Goal: Transaction & Acquisition: Purchase product/service

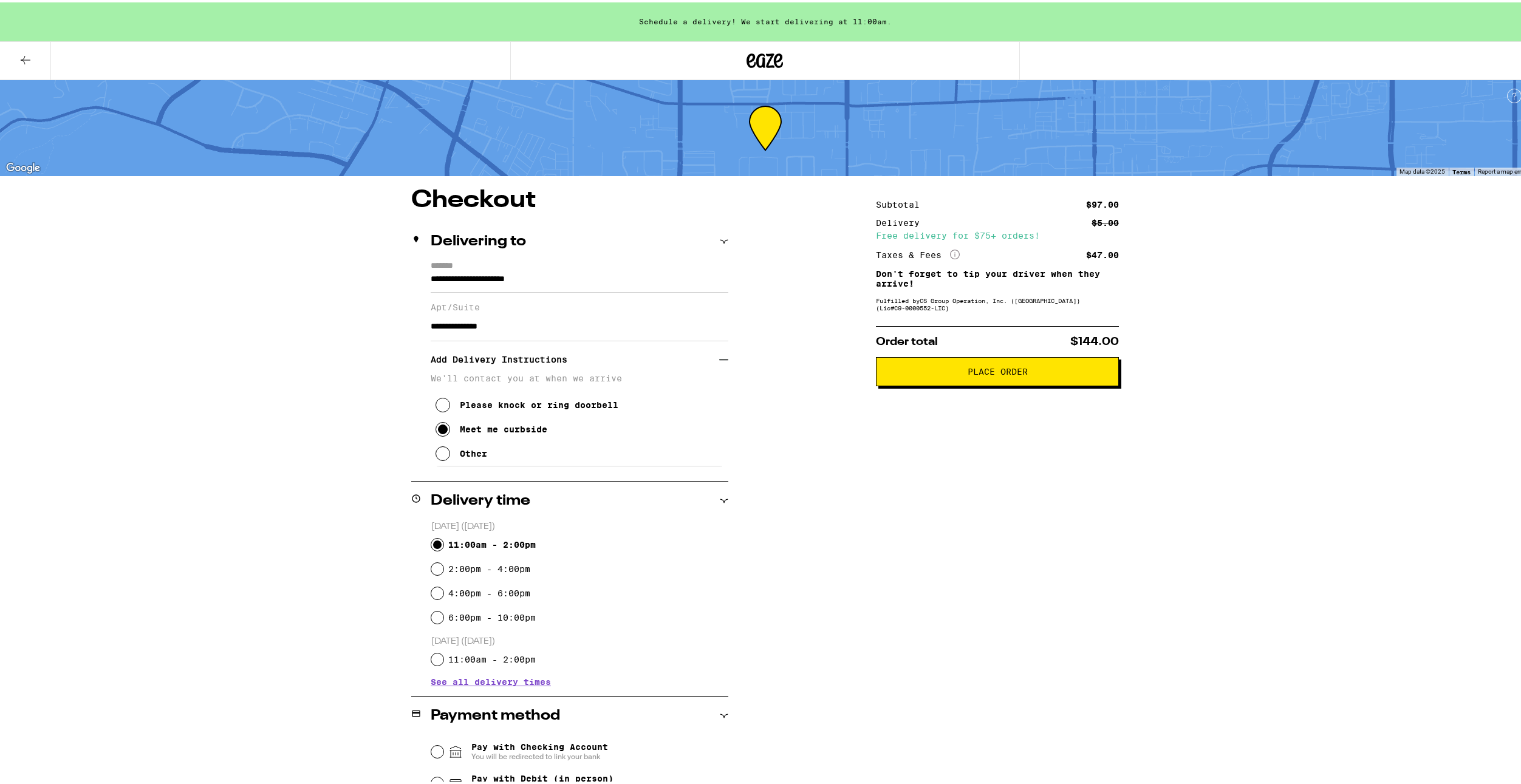
click at [34, 58] on button at bounding box center [26, 58] width 51 height 38
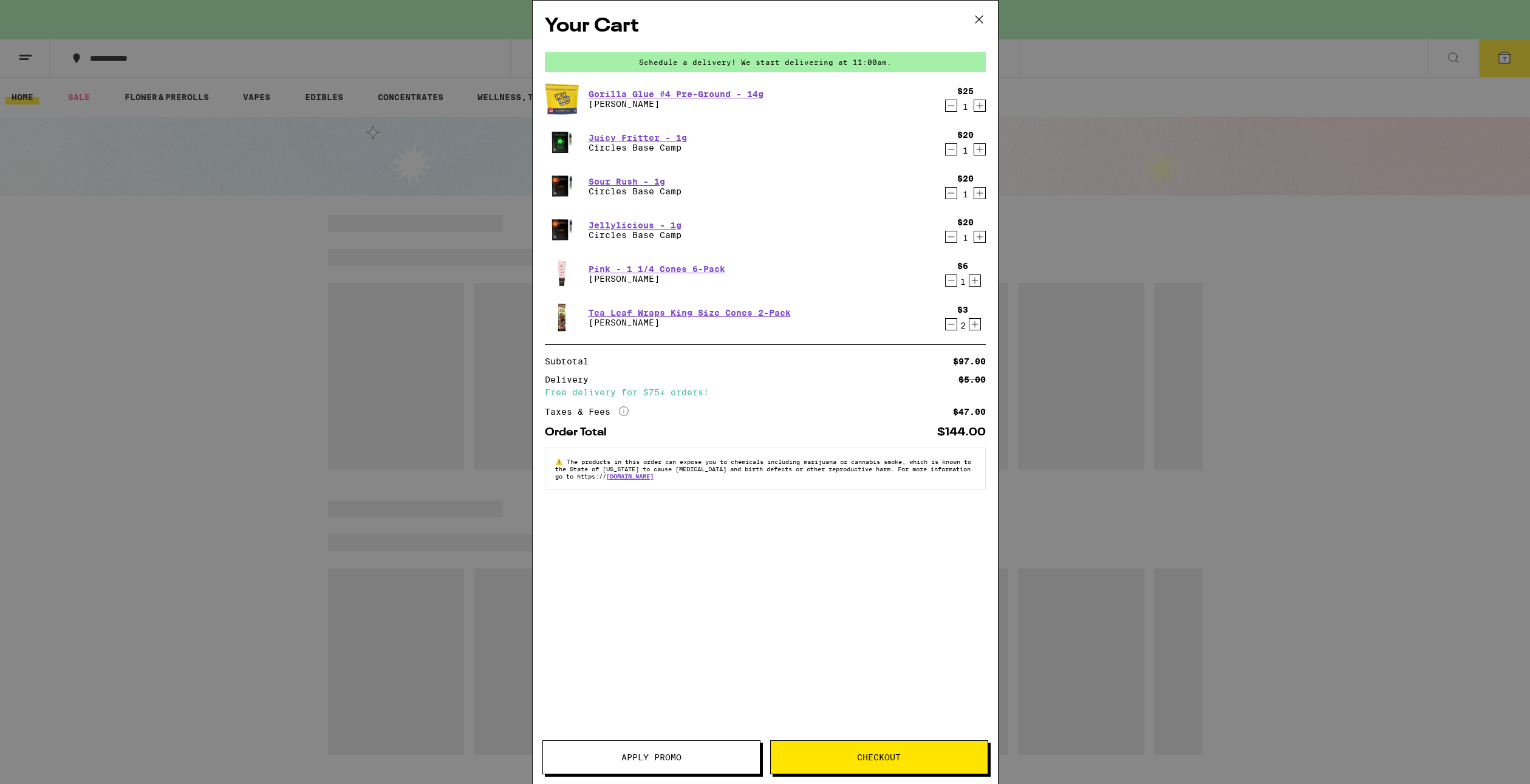
drag, startPoint x: 249, startPoint y: 148, endPoint x: 215, endPoint y: 155, distance: 34.7
click at [246, 149] on div "Your Cart Schedule a delivery! We start delivering at 11:00am. Gorilla Glue #4 …" at bounding box center [765, 392] width 1530 height 784
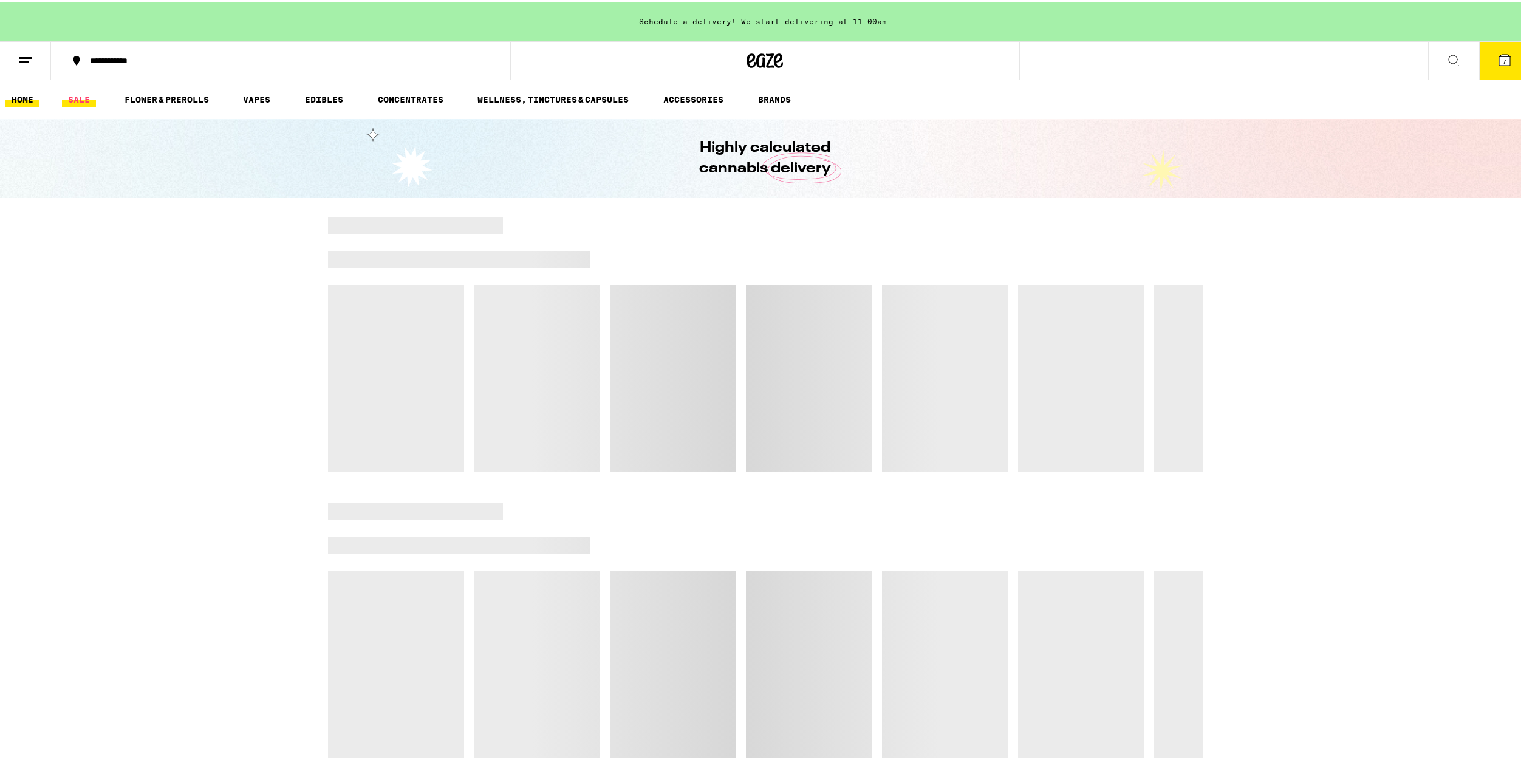
click at [89, 93] on link "SALE" at bounding box center [79, 97] width 34 height 14
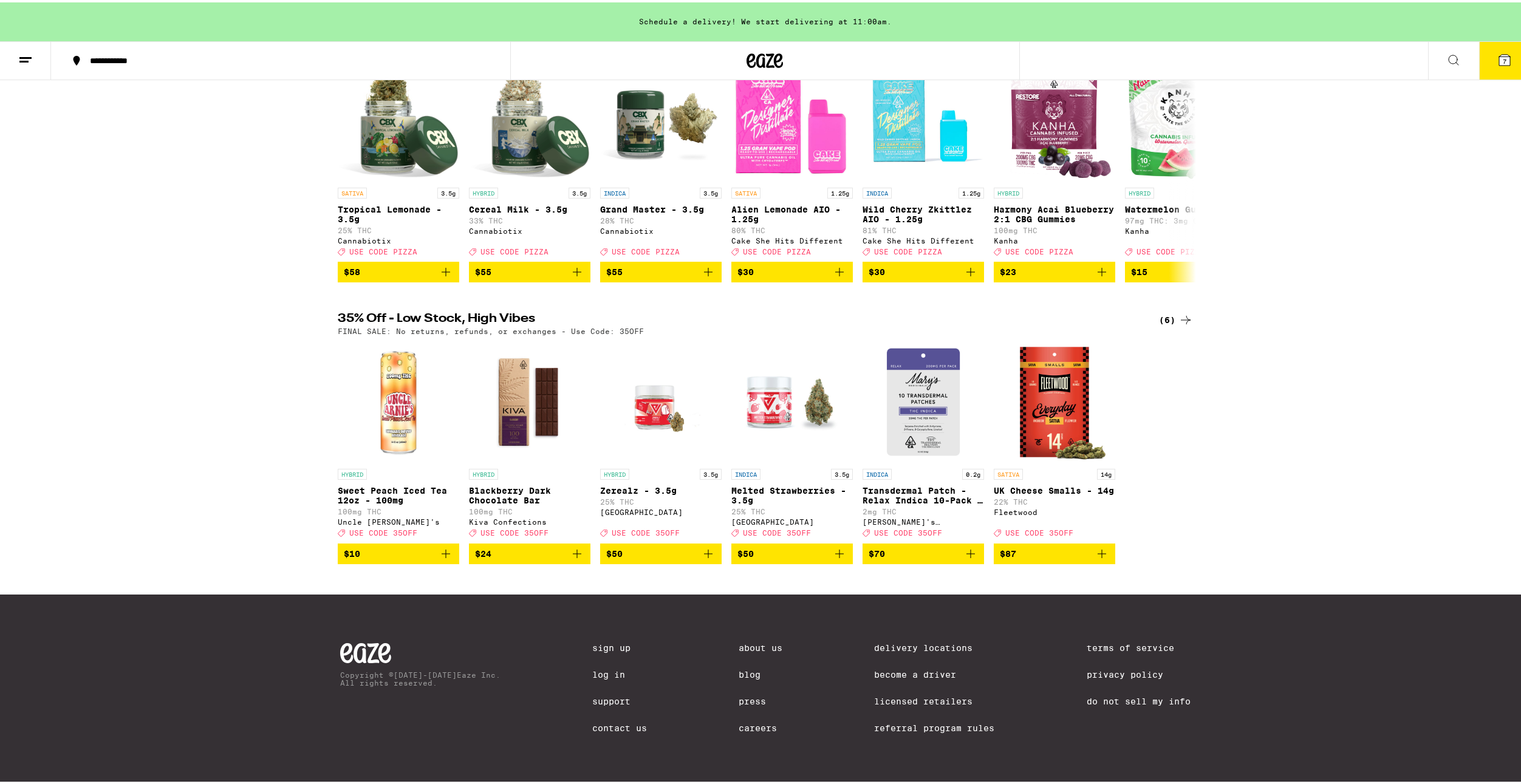
scroll to position [143, 0]
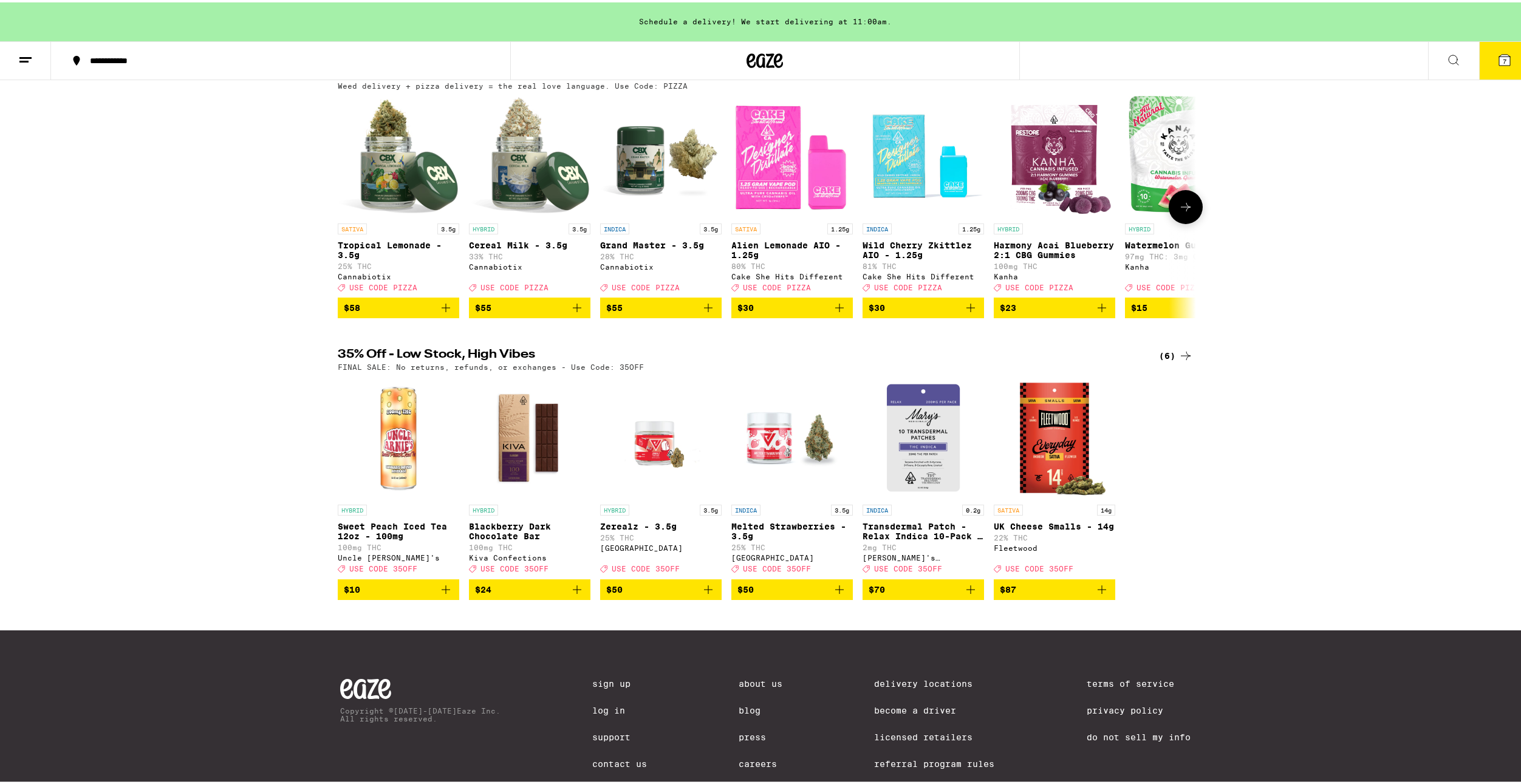
click at [1192, 216] on button at bounding box center [1186, 205] width 34 height 34
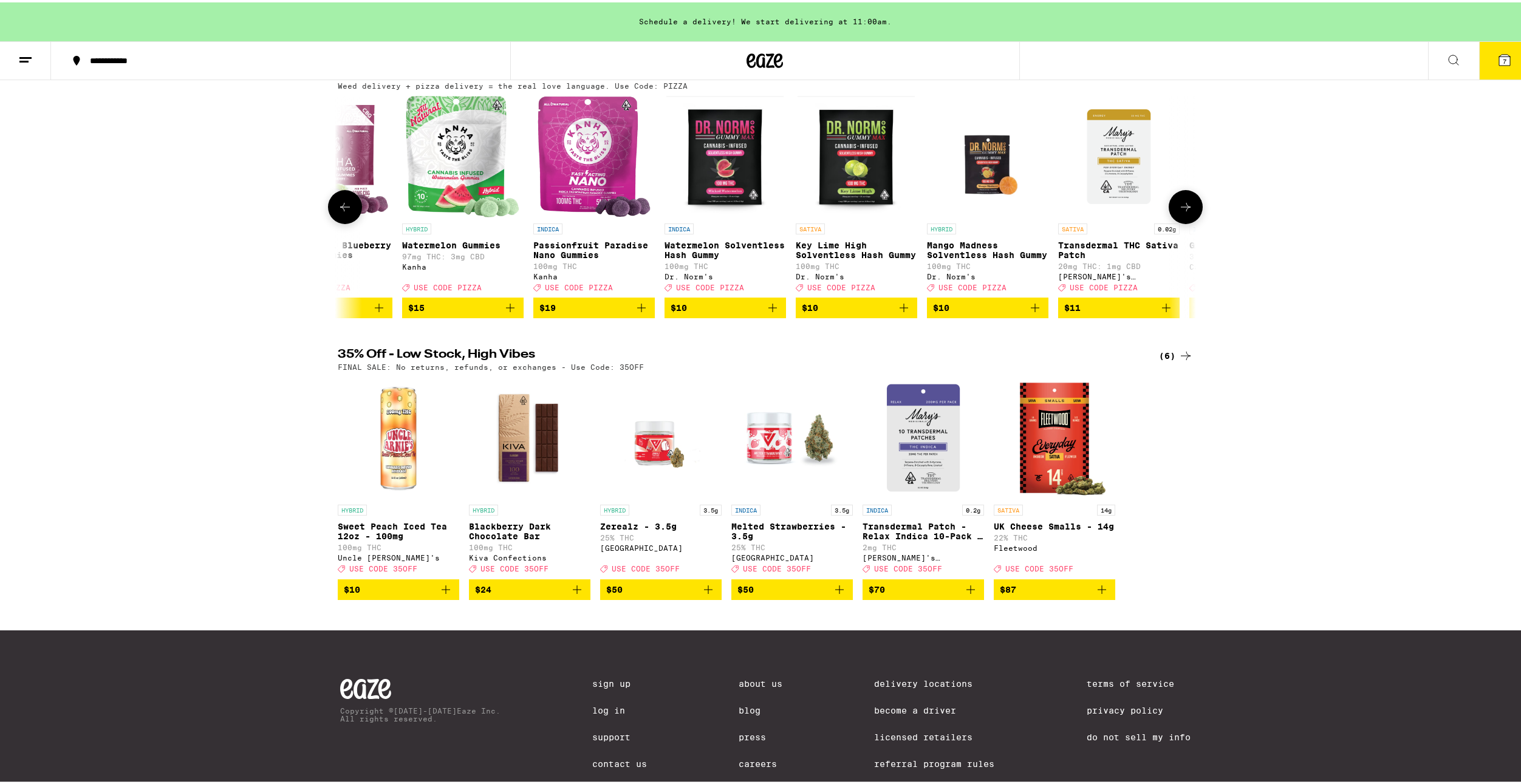
click at [1192, 216] on button at bounding box center [1186, 205] width 34 height 34
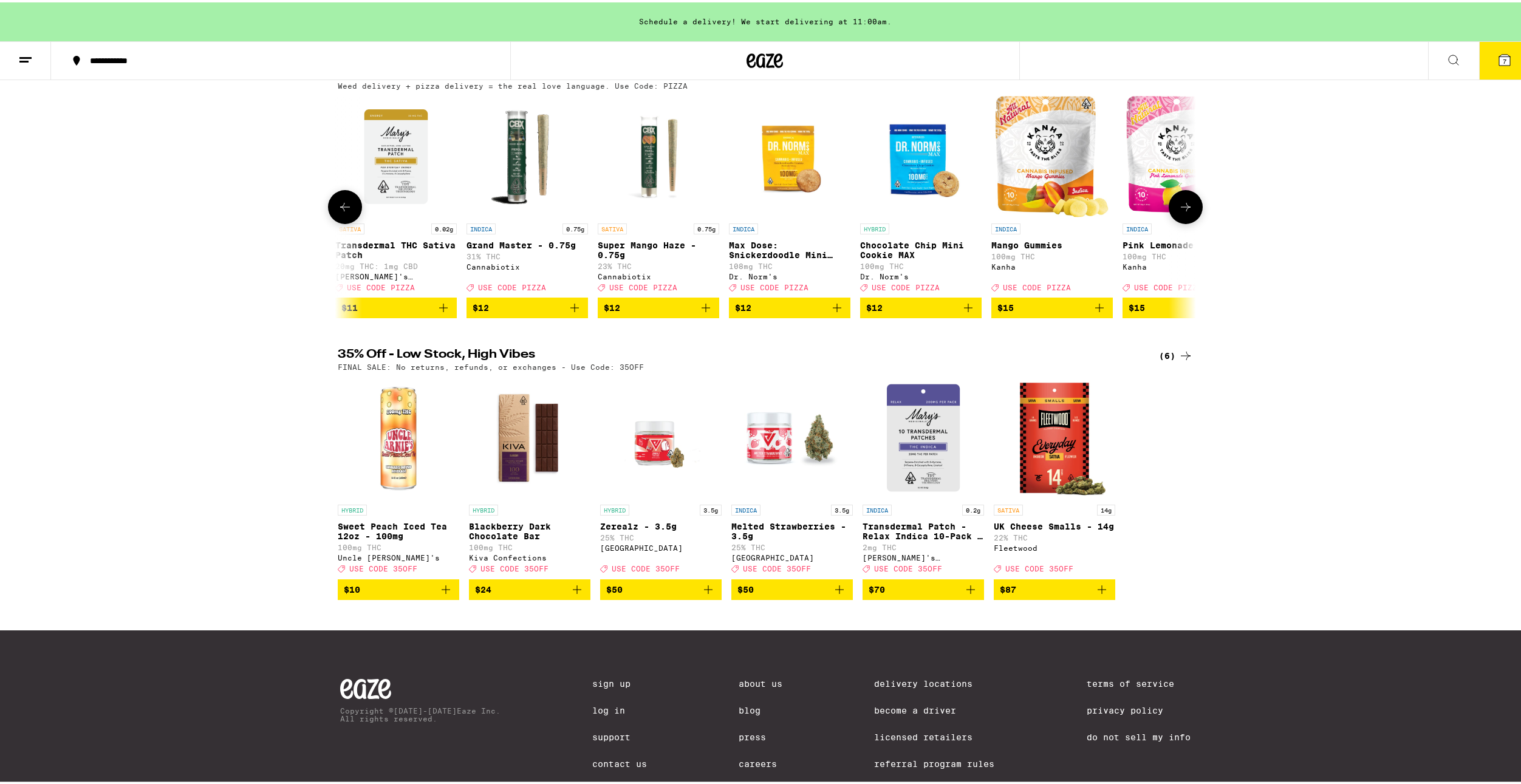
click at [1192, 216] on button at bounding box center [1186, 205] width 34 height 34
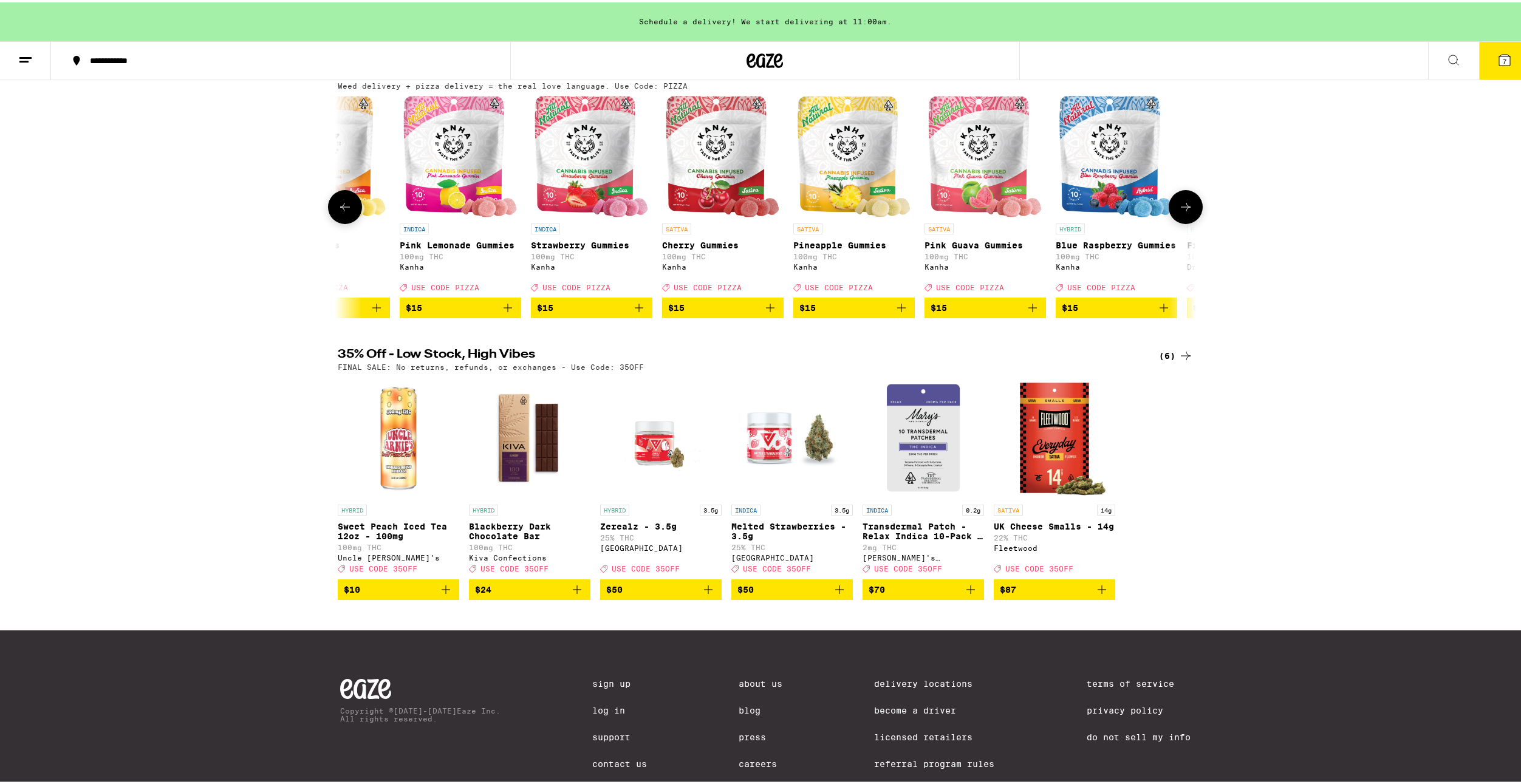
click at [1192, 216] on button at bounding box center [1186, 205] width 34 height 34
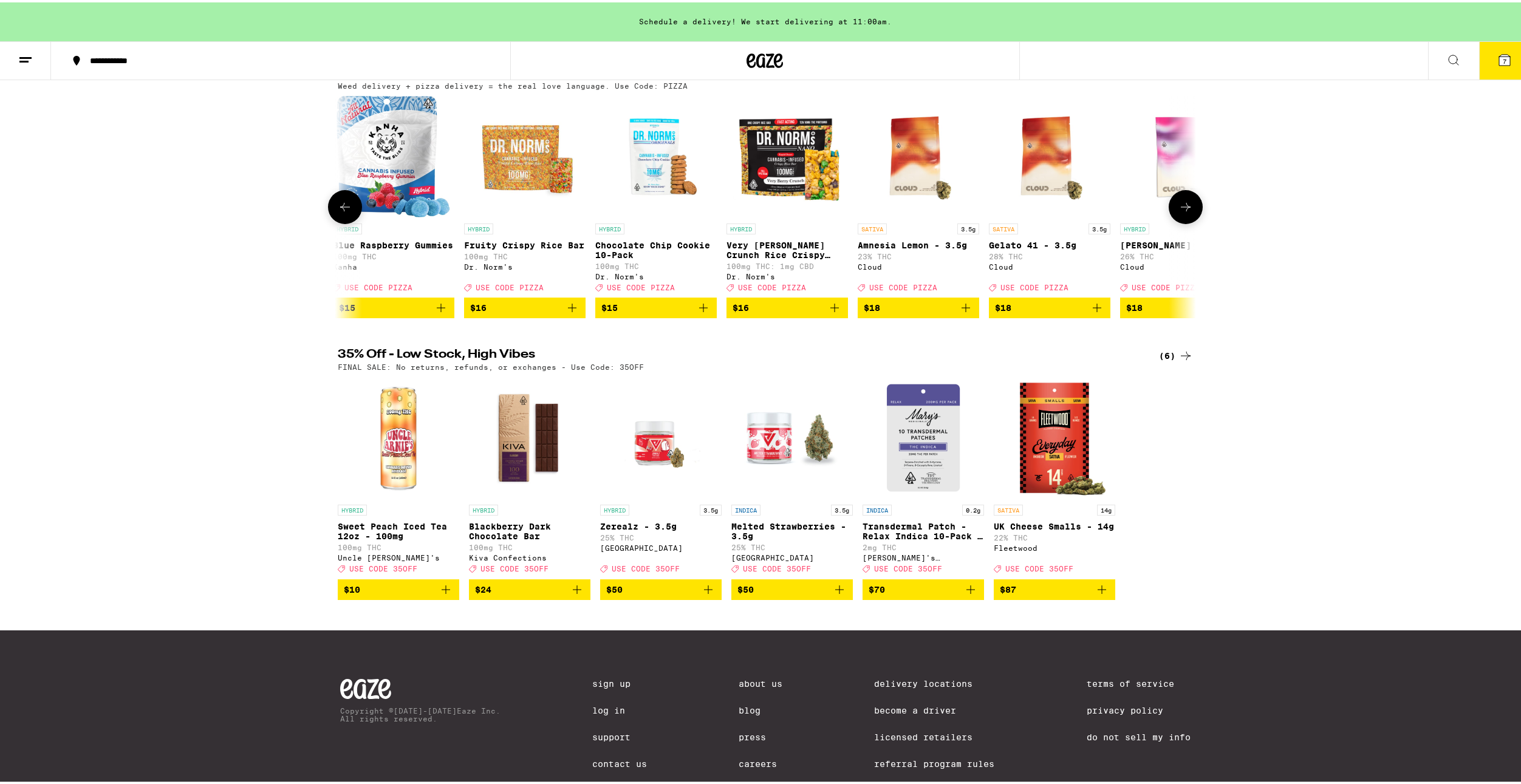
click at [1192, 216] on button at bounding box center [1186, 205] width 34 height 34
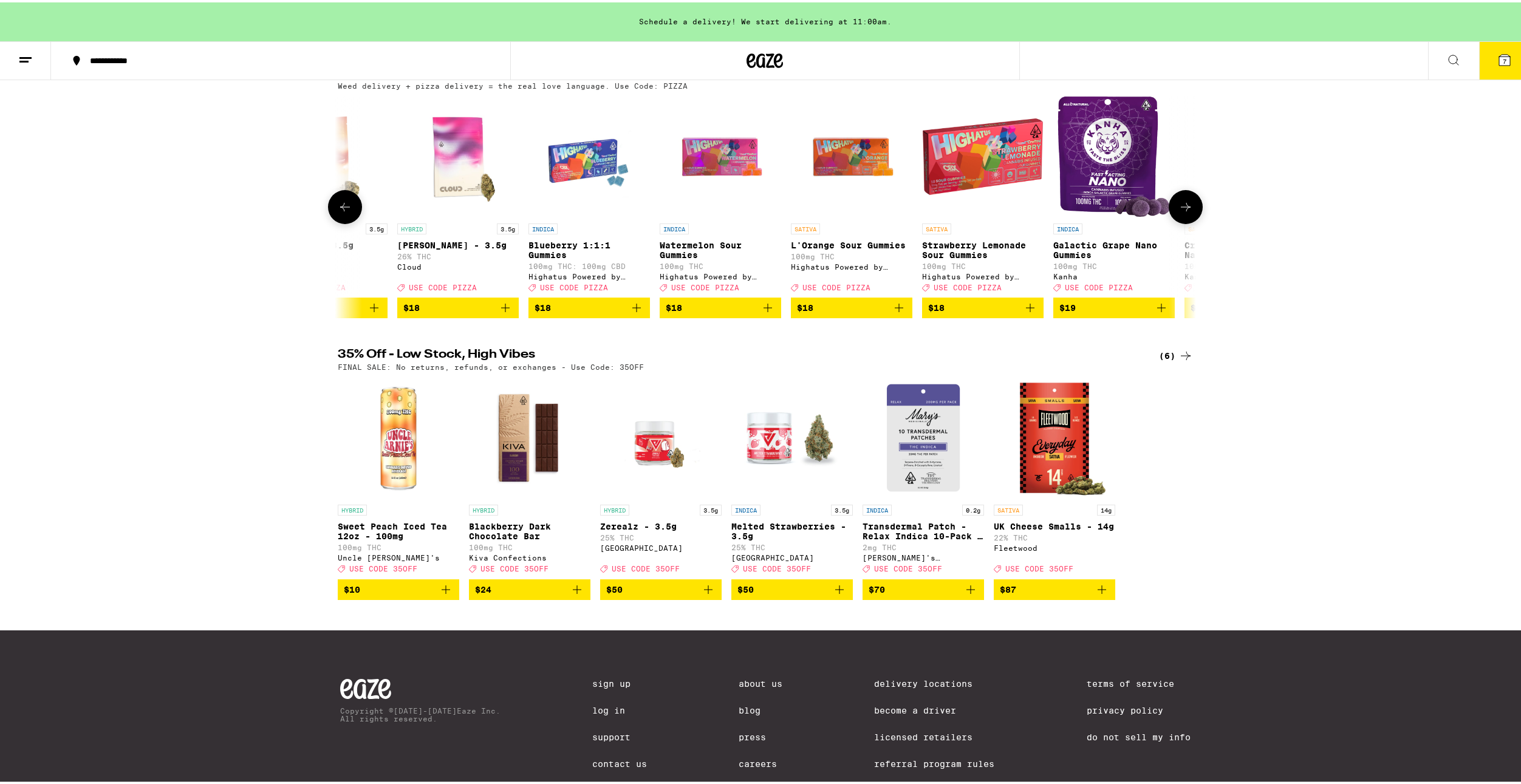
click at [1192, 216] on button at bounding box center [1186, 205] width 34 height 34
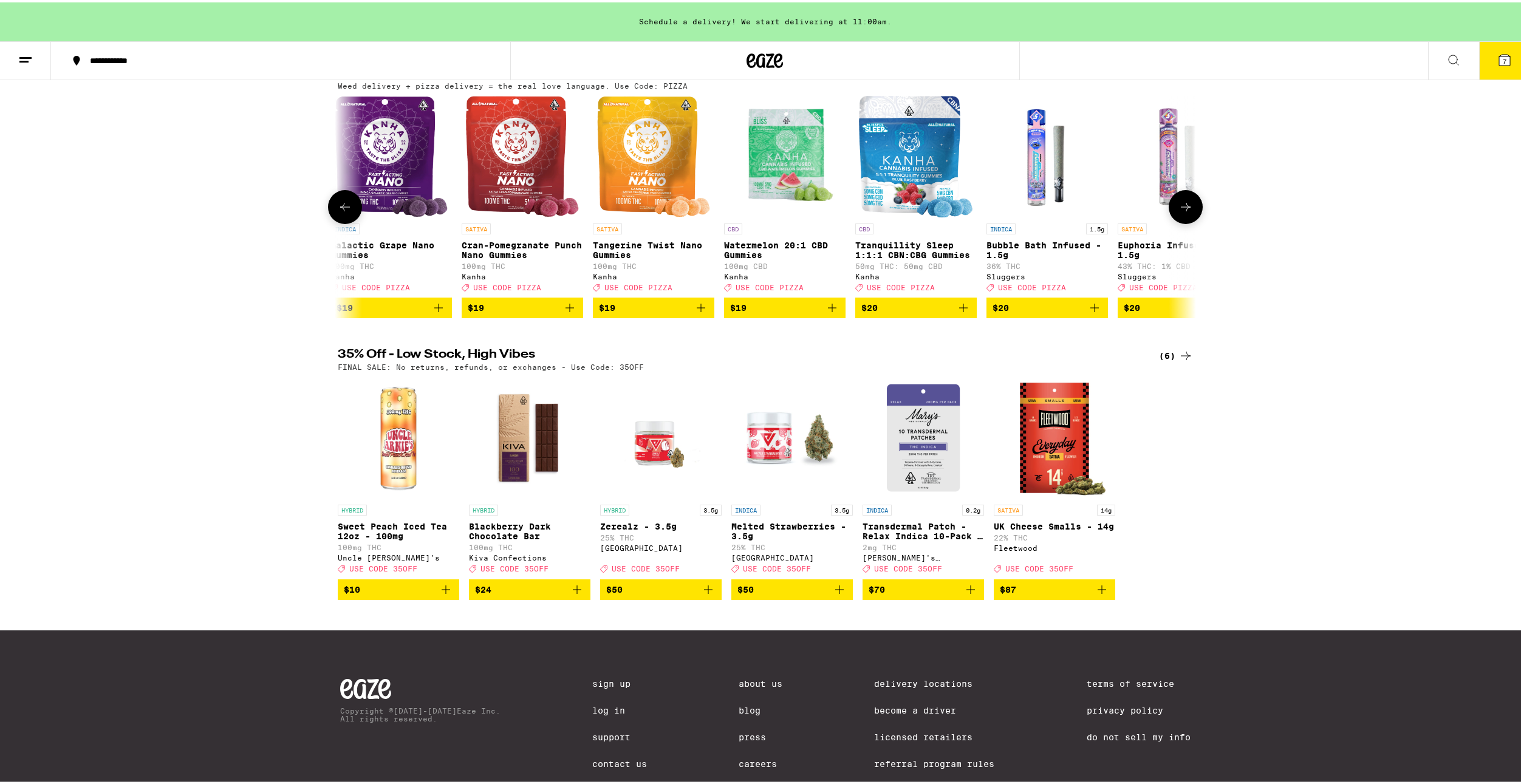
click at [1192, 216] on button at bounding box center [1186, 205] width 34 height 34
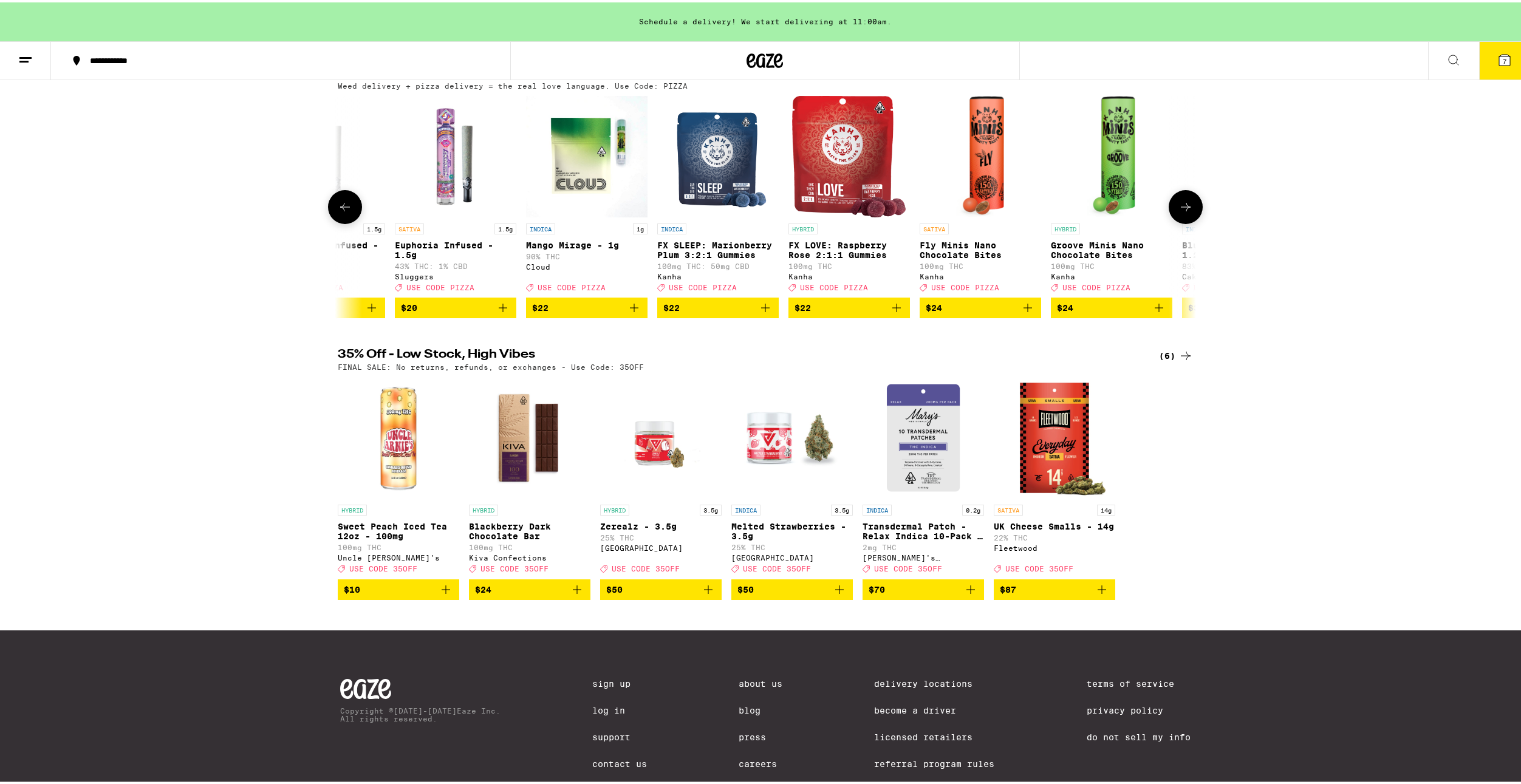
click at [1192, 216] on button at bounding box center [1186, 205] width 34 height 34
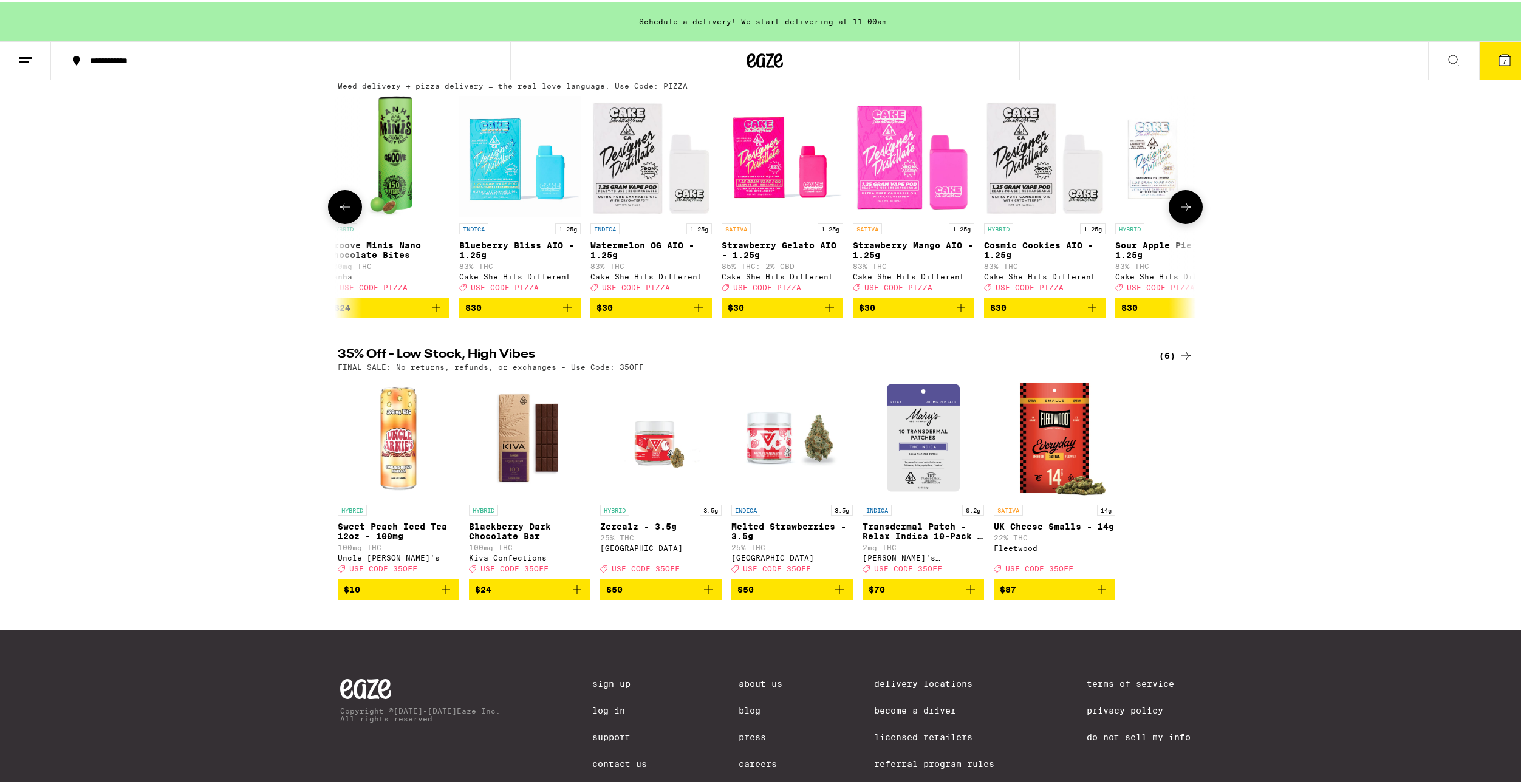
click at [1192, 216] on button at bounding box center [1186, 205] width 34 height 34
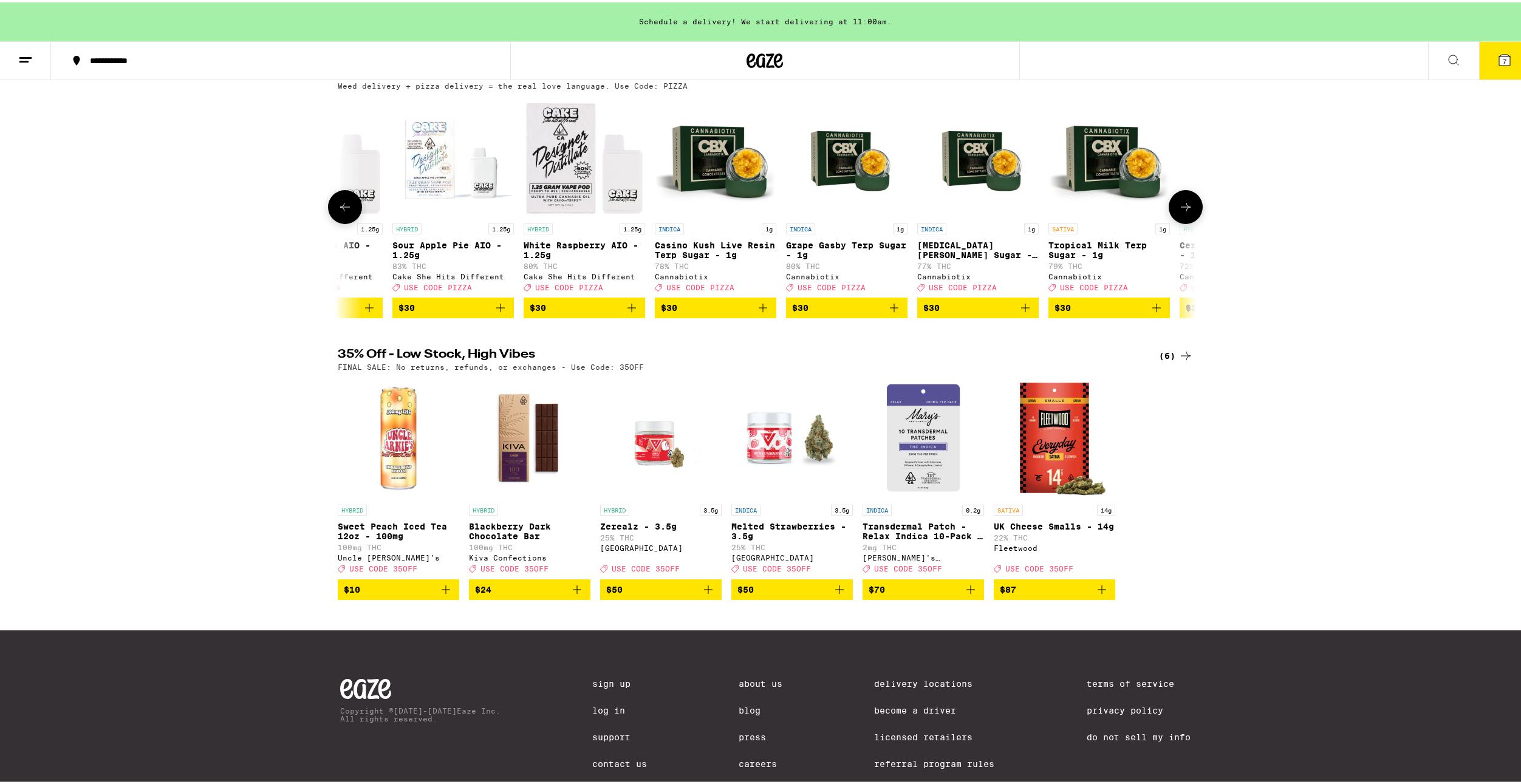
click at [1192, 216] on button at bounding box center [1186, 205] width 34 height 34
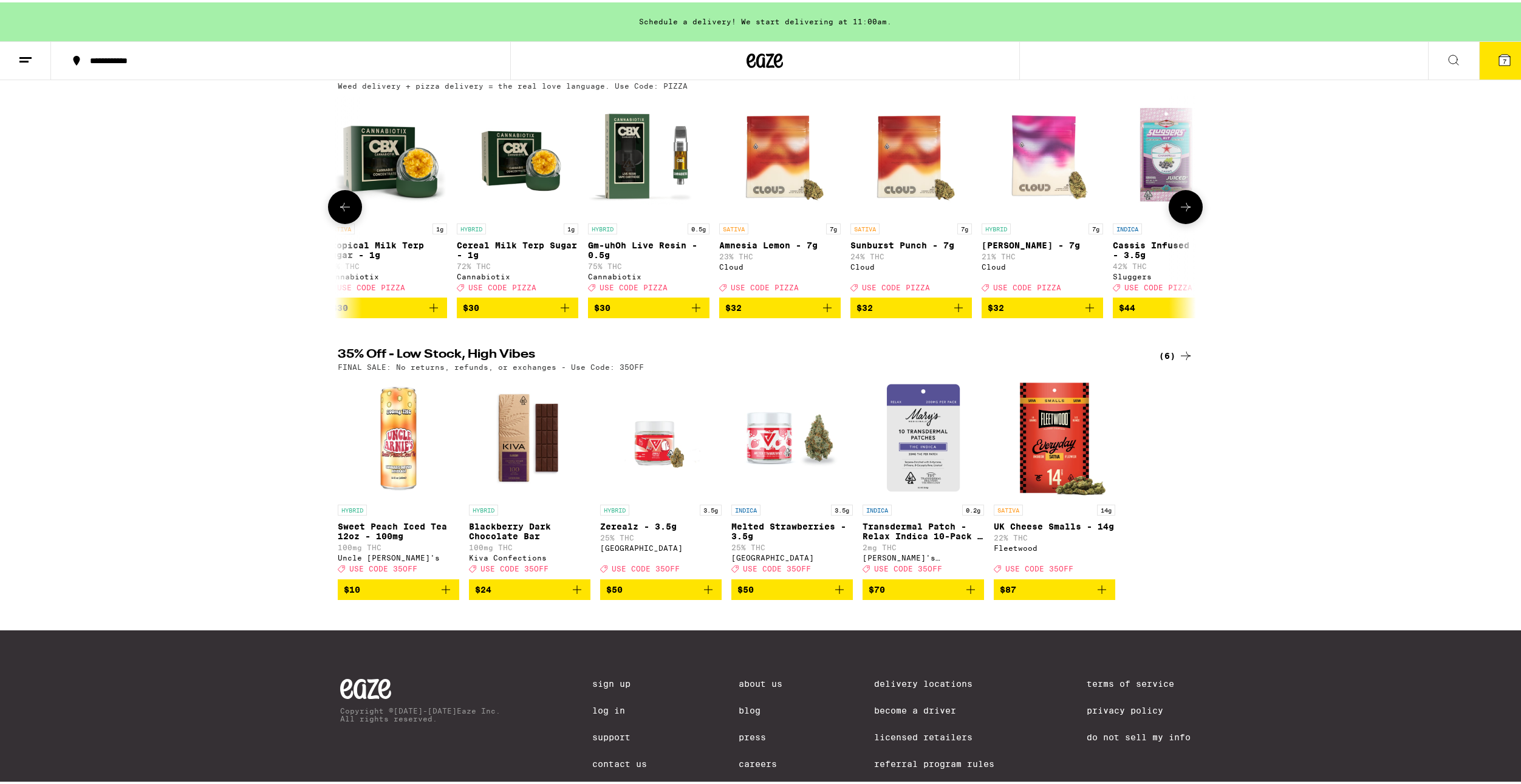
click at [1192, 216] on button at bounding box center [1186, 205] width 34 height 34
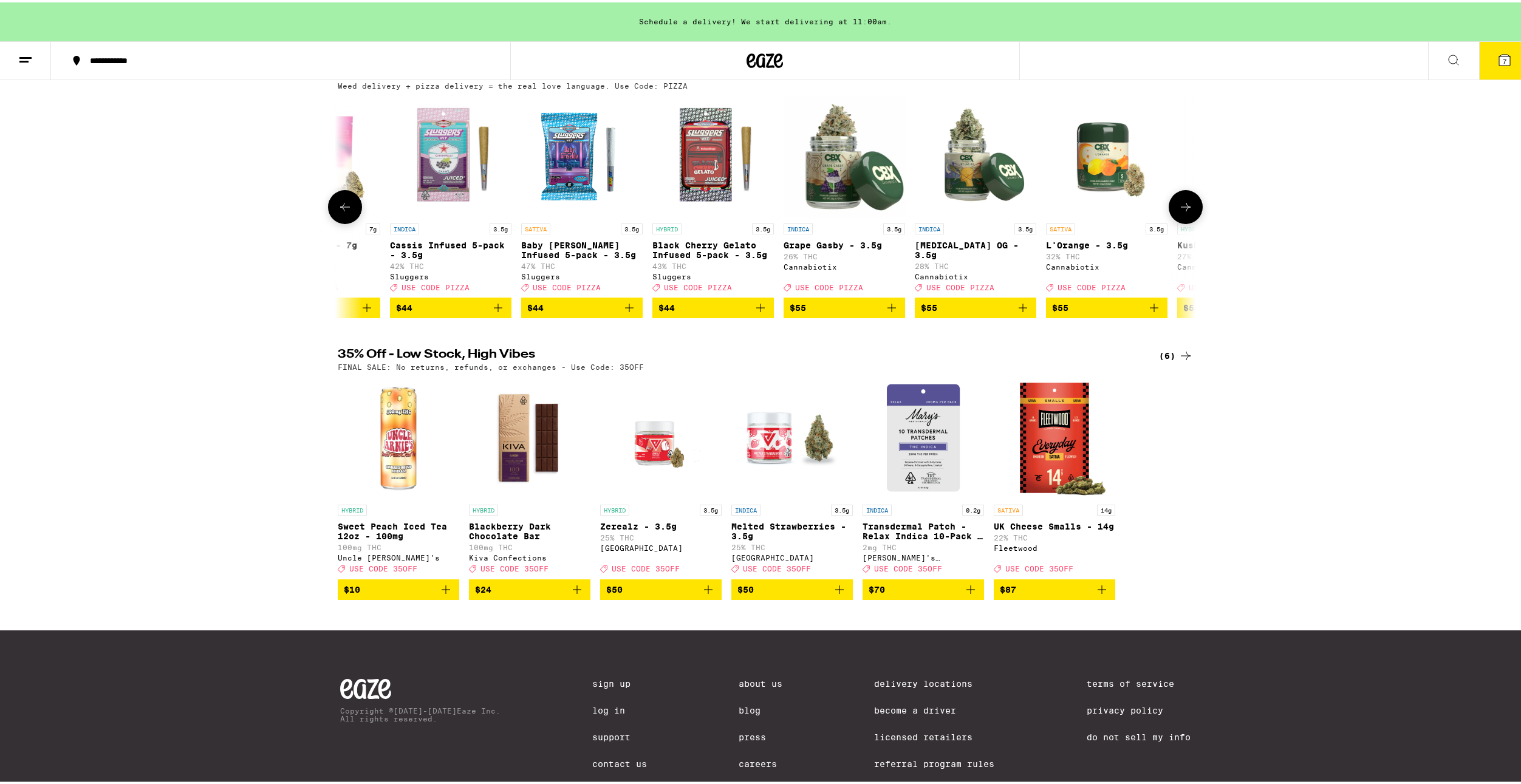
click at [1192, 216] on button at bounding box center [1186, 205] width 34 height 34
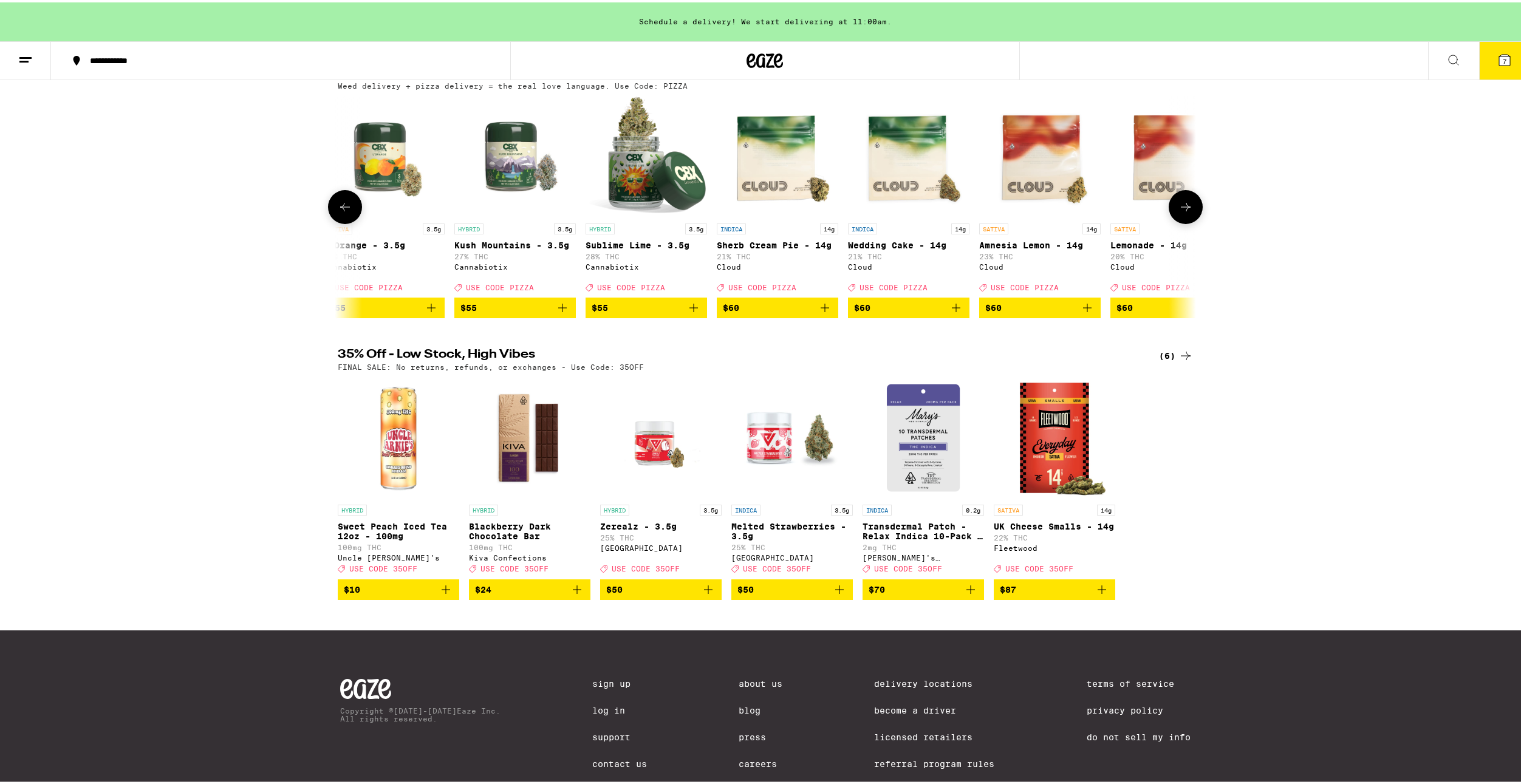
click at [1192, 216] on button at bounding box center [1186, 205] width 34 height 34
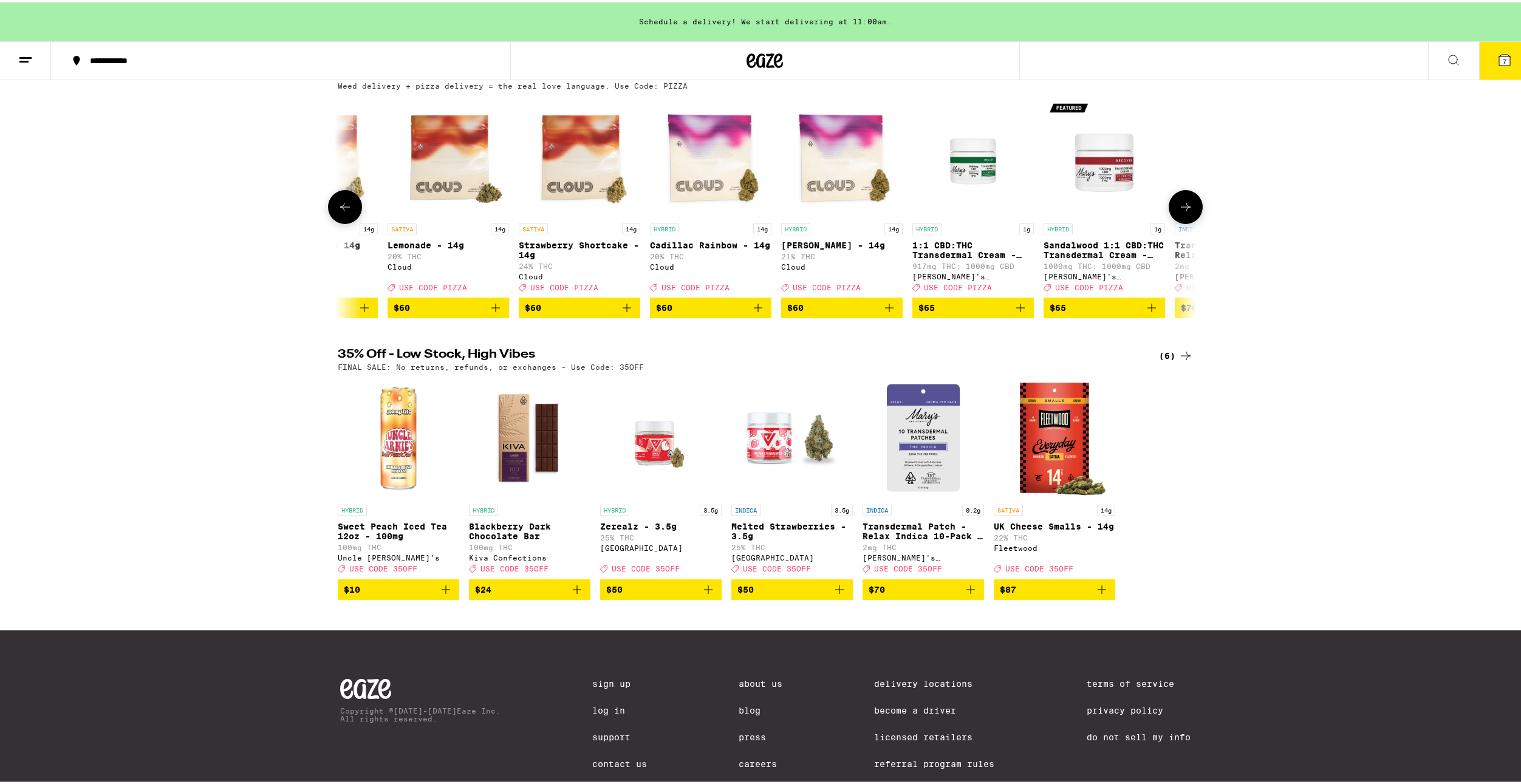
click at [1192, 216] on button at bounding box center [1186, 205] width 34 height 34
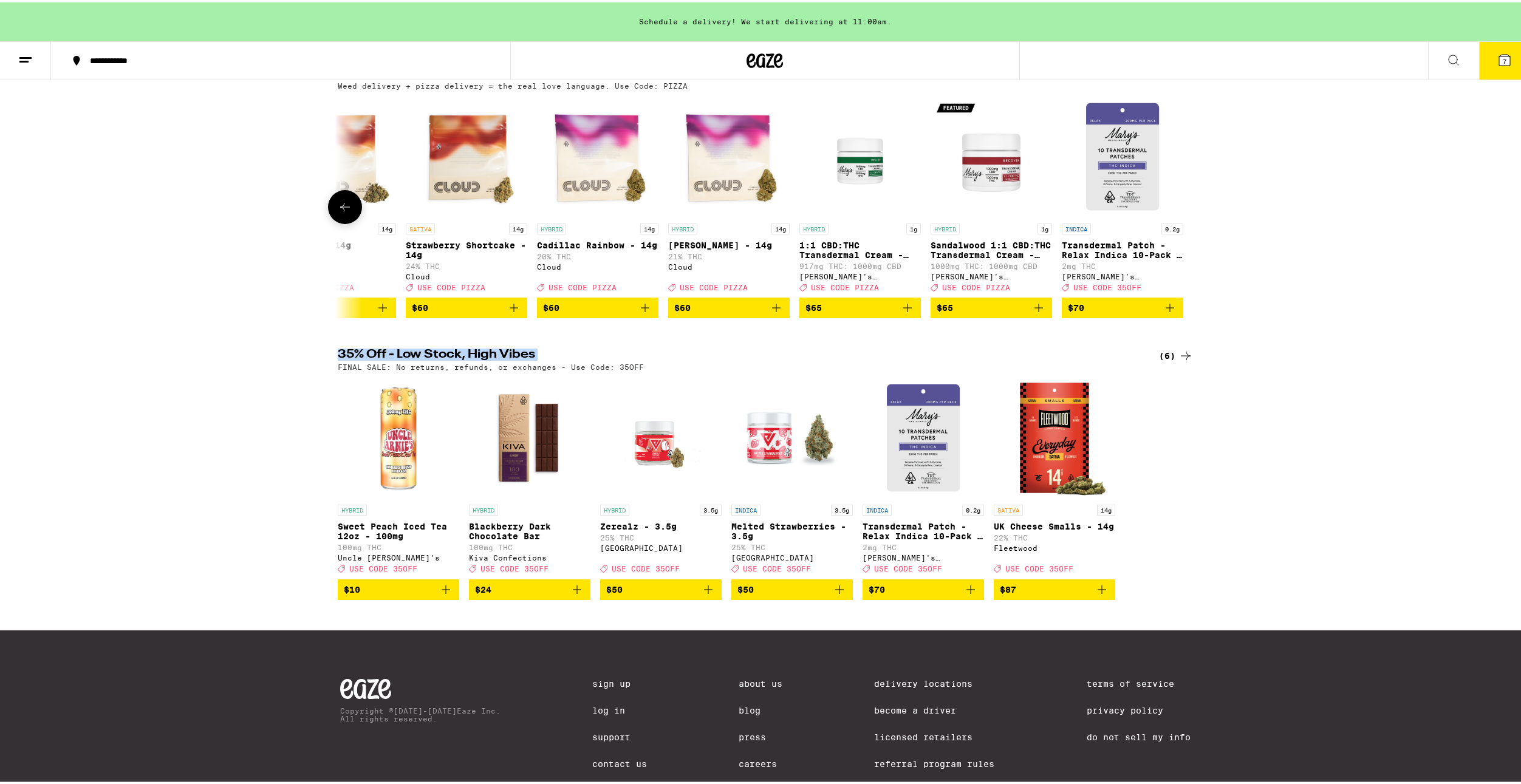
click at [1192, 216] on div at bounding box center [1186, 205] width 34 height 34
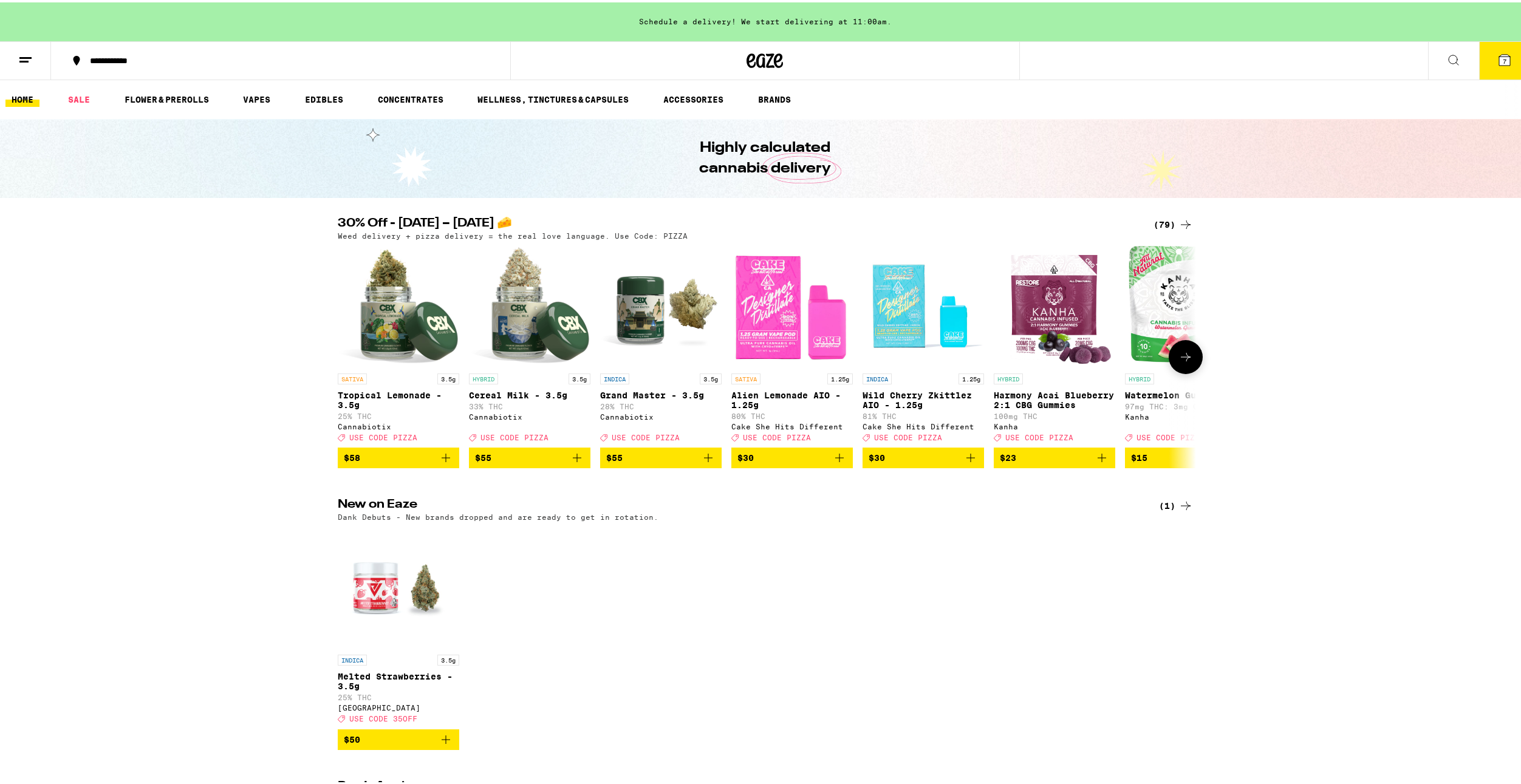
click at [832, 463] on icon "Add to bag" at bounding box center [840, 456] width 14 height 14
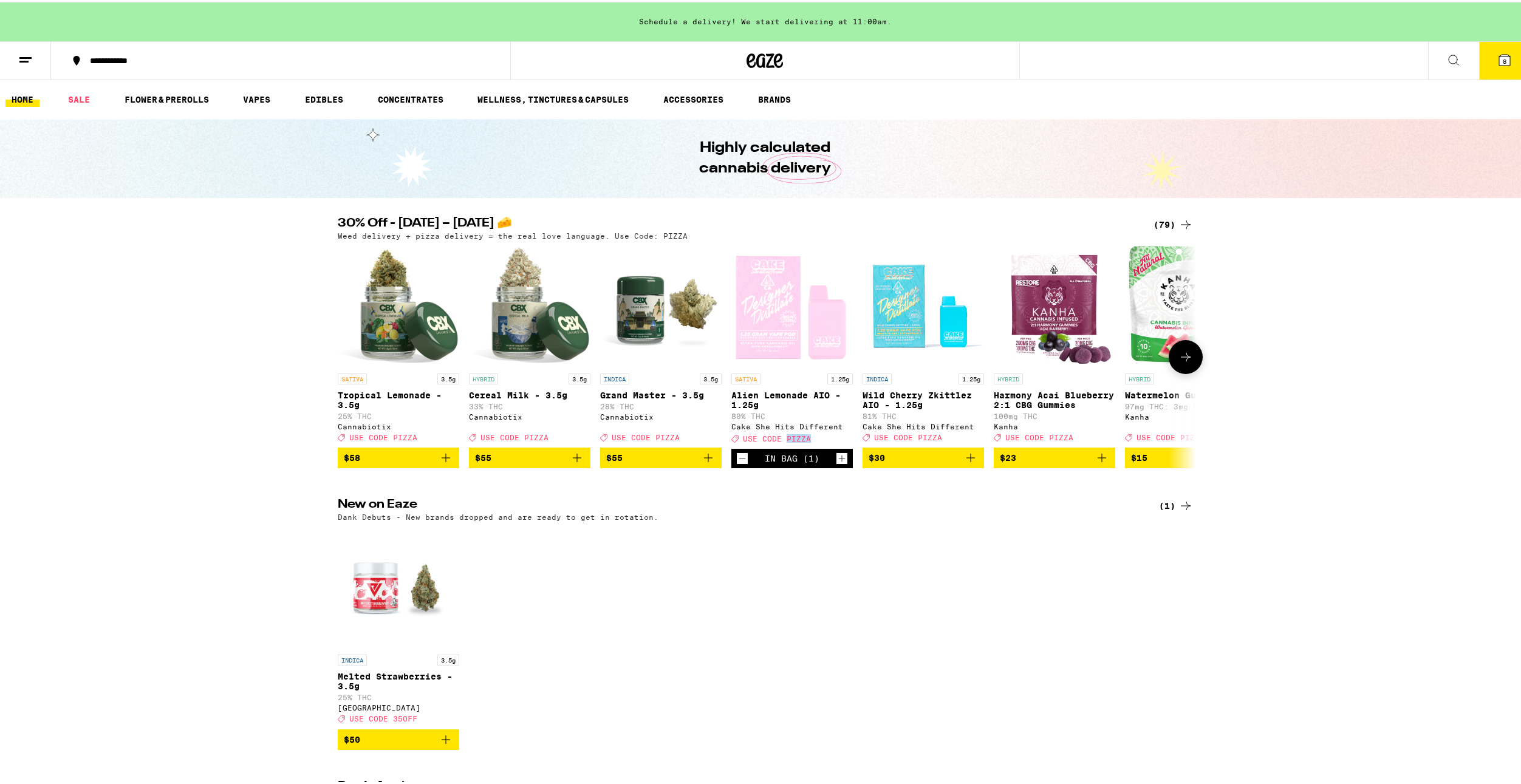
drag, startPoint x: 802, startPoint y: 442, endPoint x: 778, endPoint y: 450, distance: 25.3
click at [1499, 57] on icon at bounding box center [1505, 58] width 11 height 11
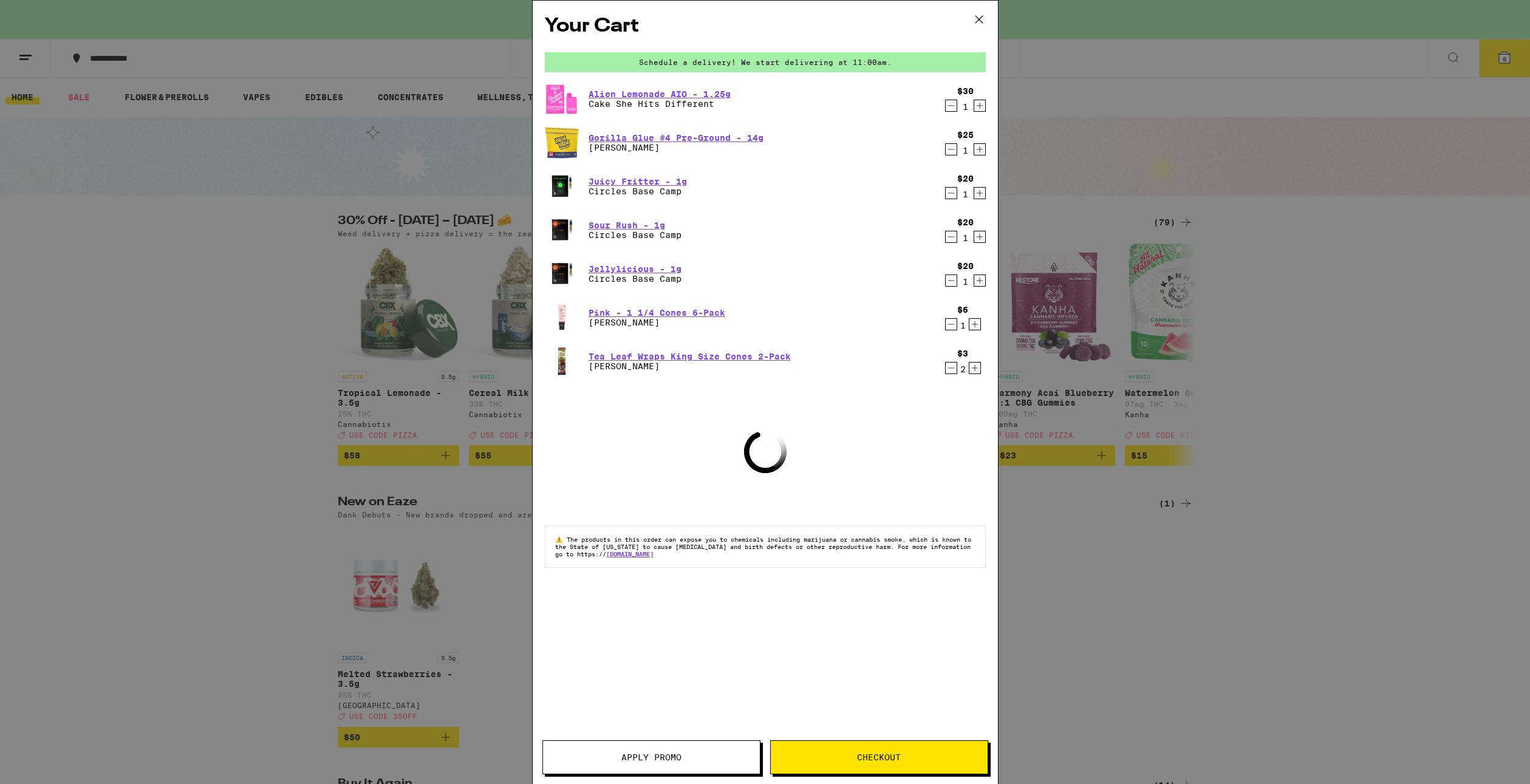
click at [734, 769] on button "Apply Promo" at bounding box center [651, 757] width 218 height 34
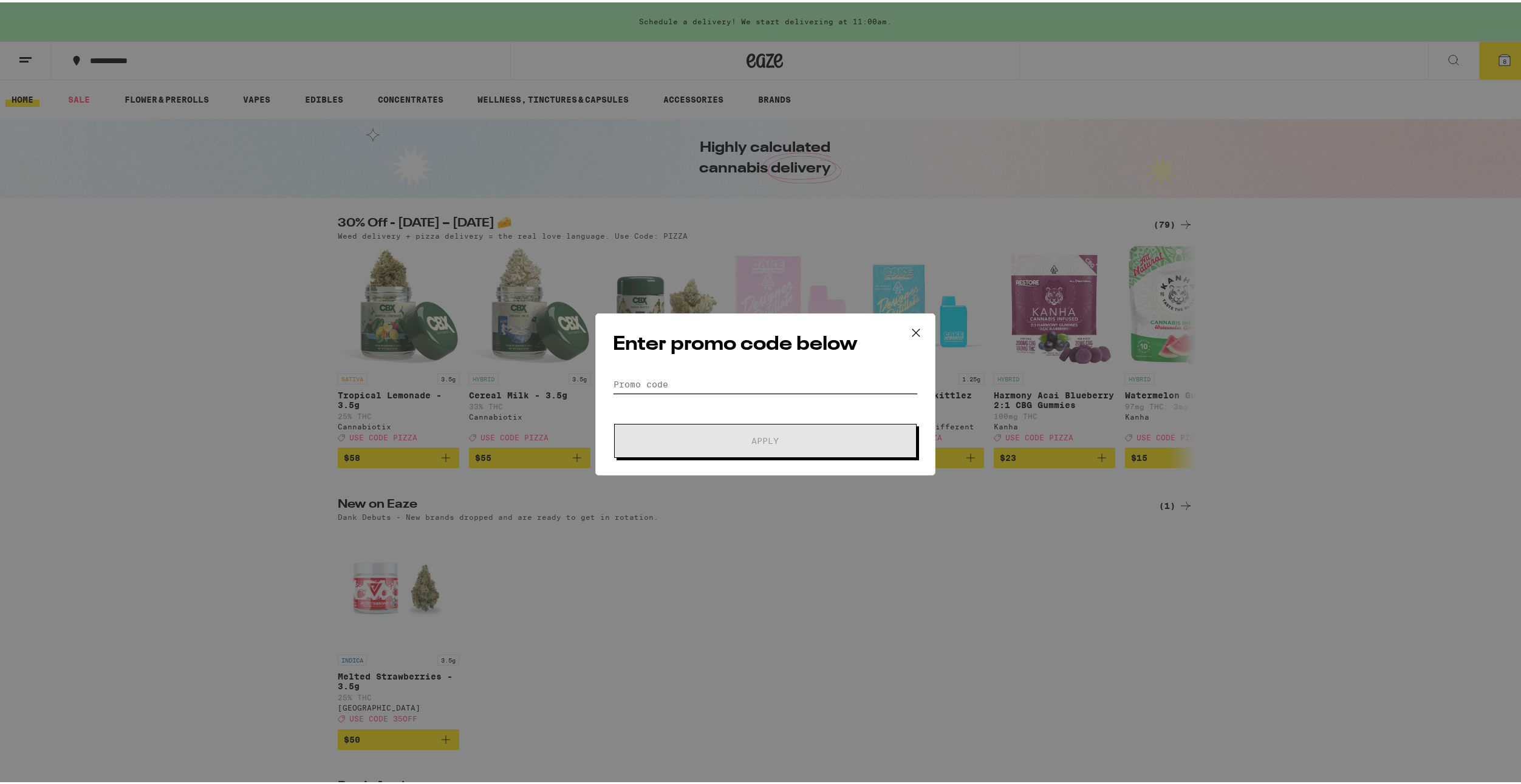
click at [673, 382] on input "Promo Code" at bounding box center [765, 382] width 305 height 18
paste input "PIZZA"
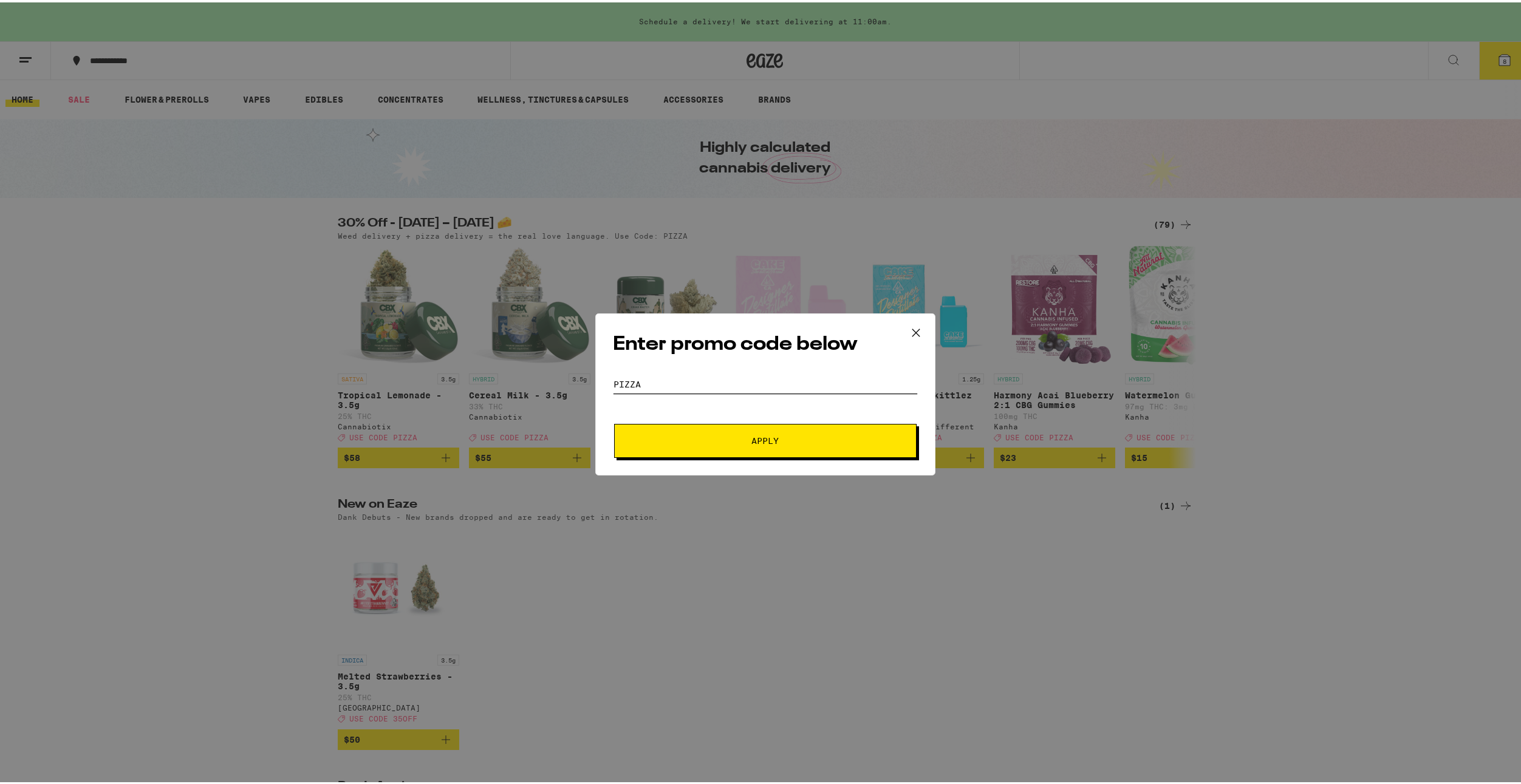
type input "PIZZA"
click at [737, 428] on button "Apply" at bounding box center [765, 439] width 302 height 34
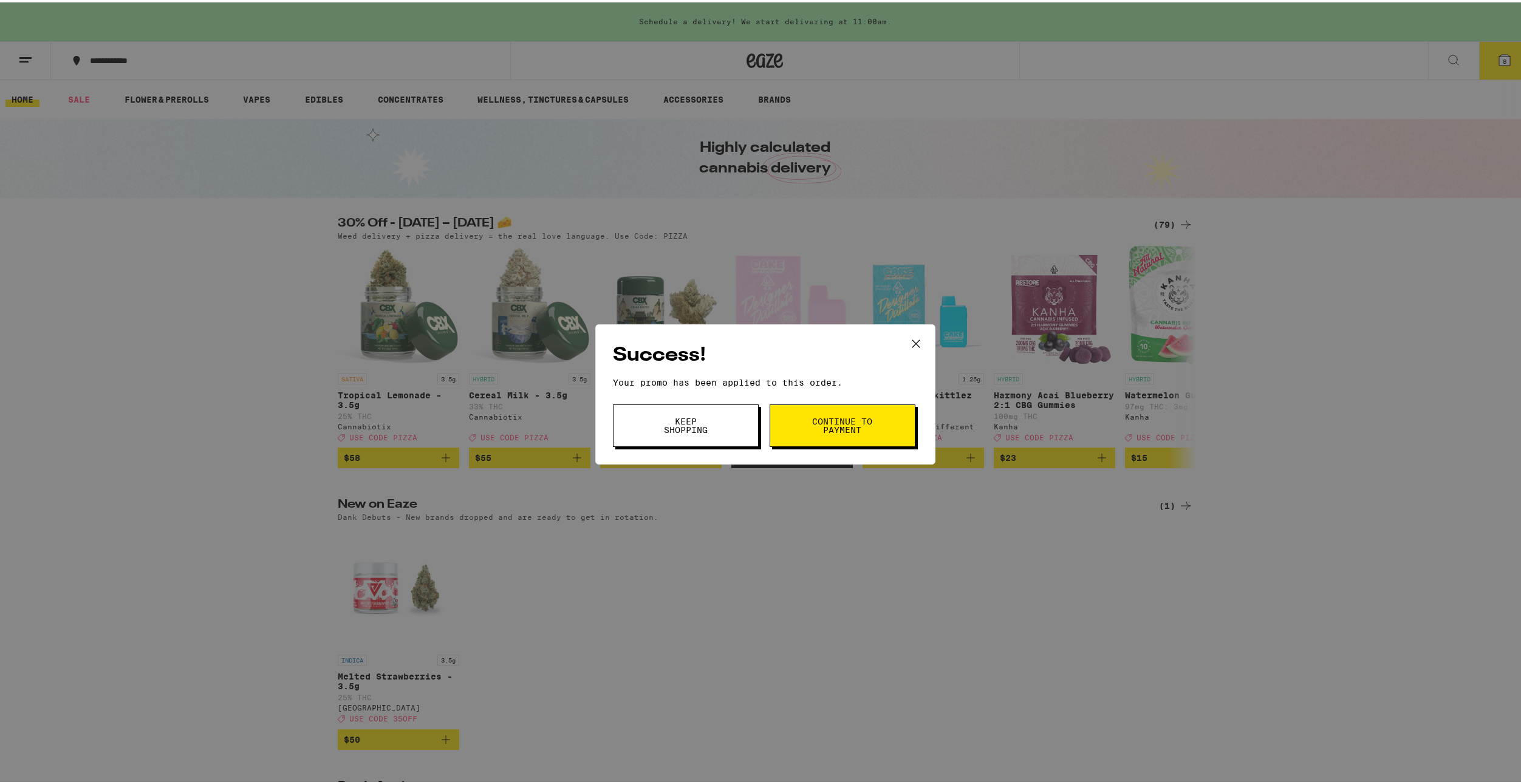
click at [916, 526] on div "Success! Your promo has been applied to this order. Promo Code PIZZA Keep Shopp…" at bounding box center [765, 392] width 1530 height 784
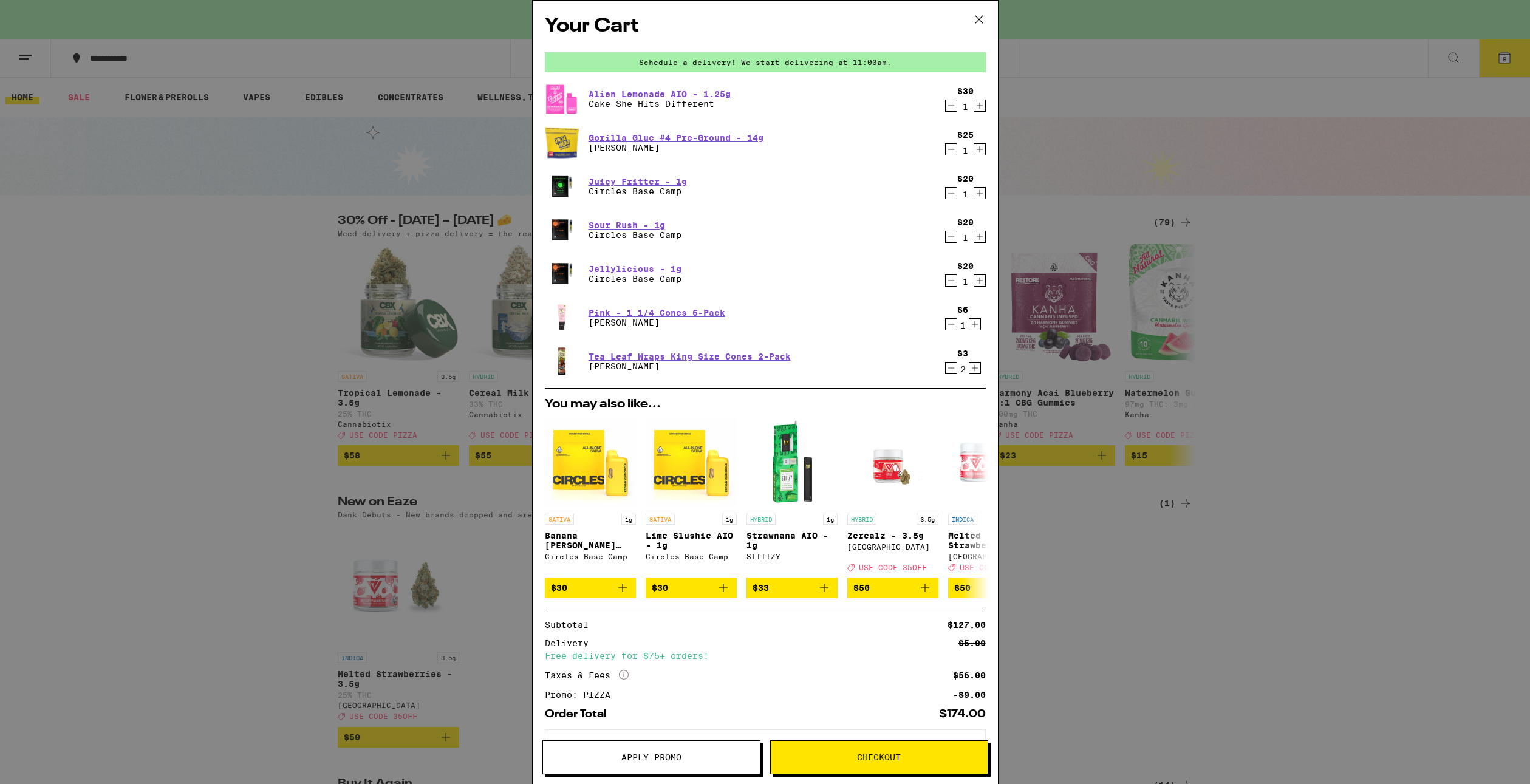
click at [946, 237] on icon "Decrement" at bounding box center [951, 237] width 11 height 14
